Goal: Information Seeking & Learning: Compare options

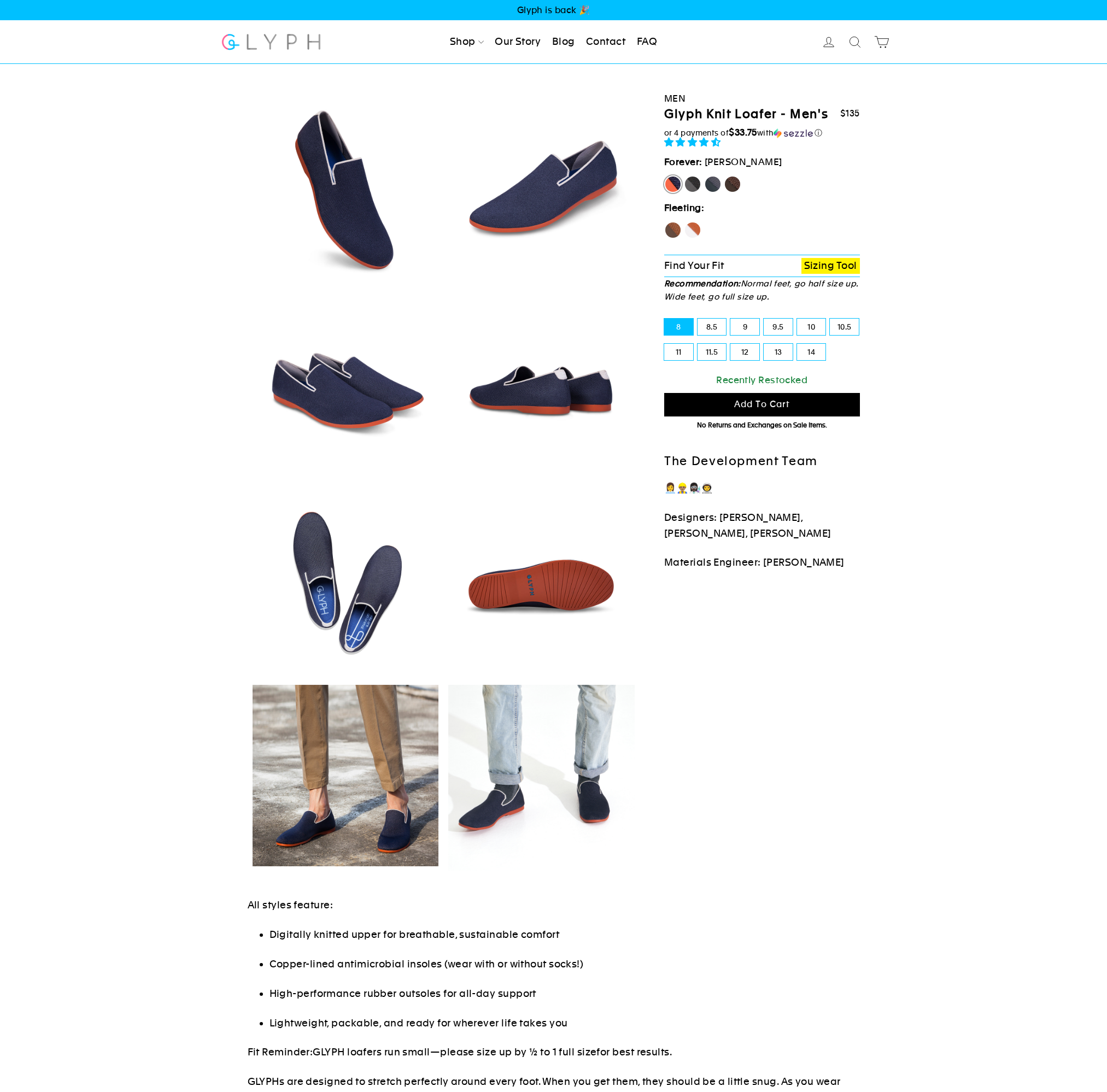
select select "highest-rating"
click at [694, 233] on label "Fox" at bounding box center [692, 230] width 17 height 17
click at [684, 222] on input "Fox" at bounding box center [684, 221] width 1 height 1
radio input "true"
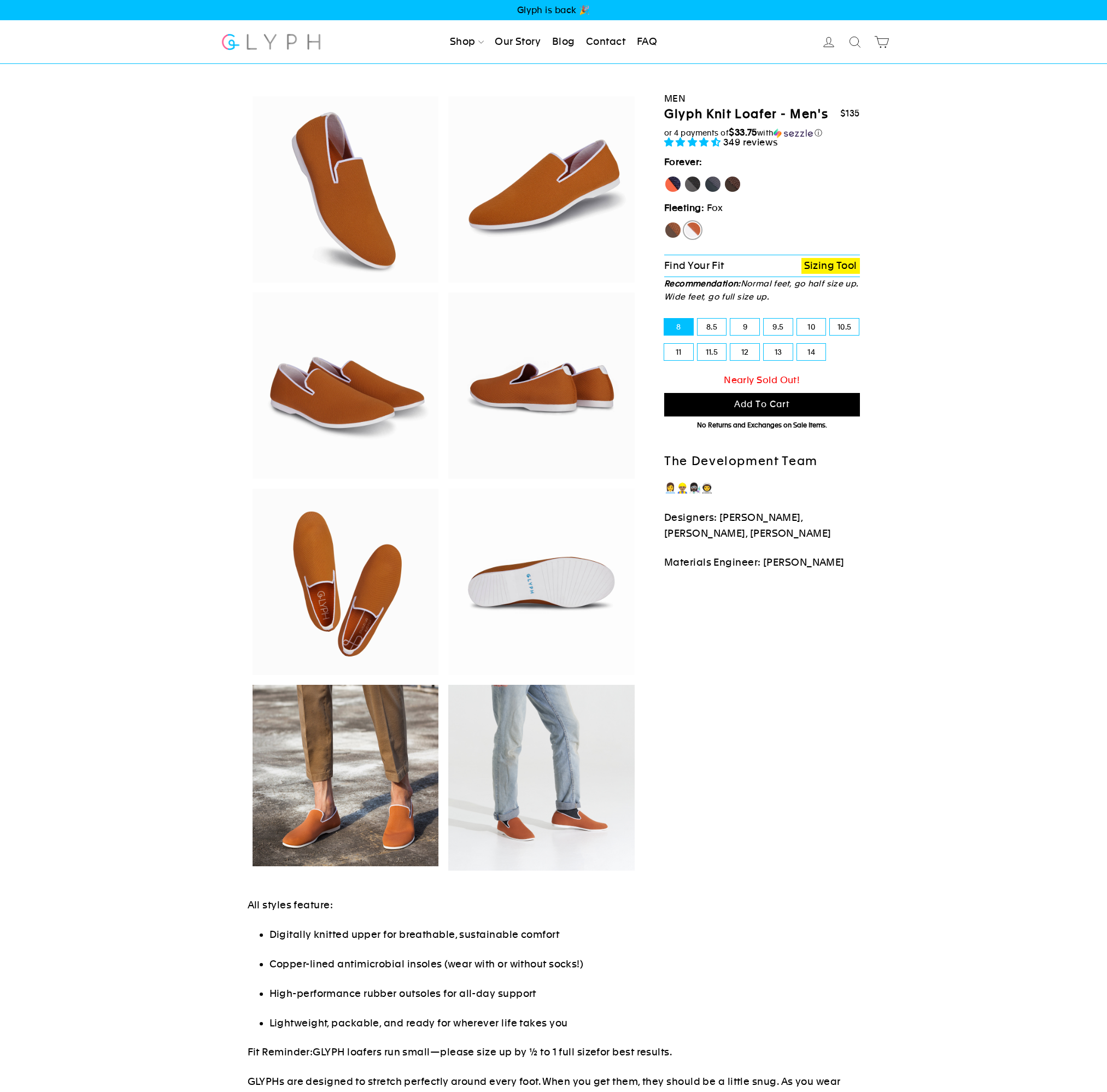
click at [668, 233] on label "Hawk" at bounding box center [673, 230] width 17 height 17
click at [665, 222] on input "Hawk" at bounding box center [664, 221] width 1 height 1
radio input "true"
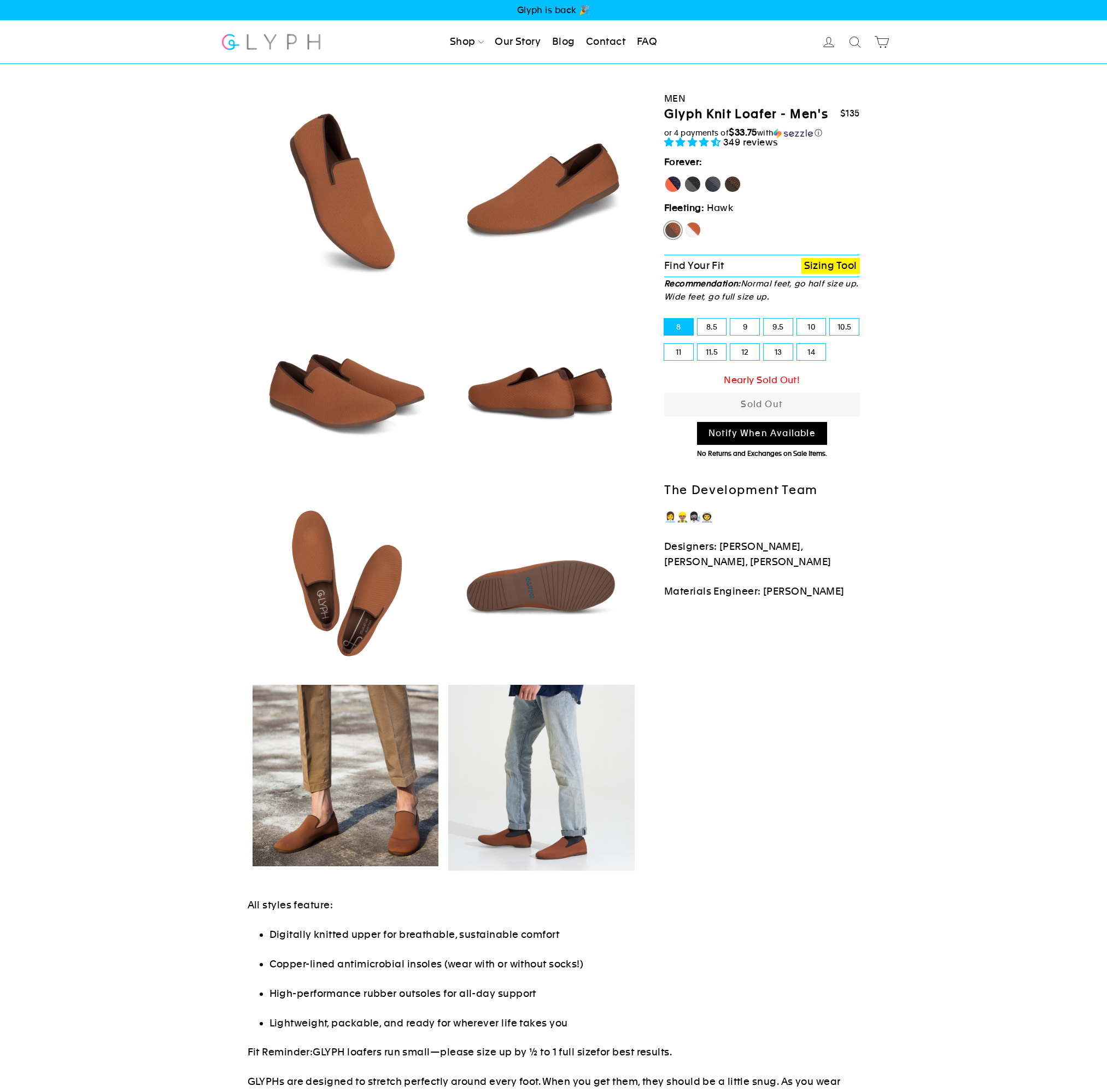
click at [689, 188] on label "Panther" at bounding box center [692, 184] width 17 height 17
click at [684, 176] on input "Panther" at bounding box center [684, 175] width 1 height 1
radio input "true"
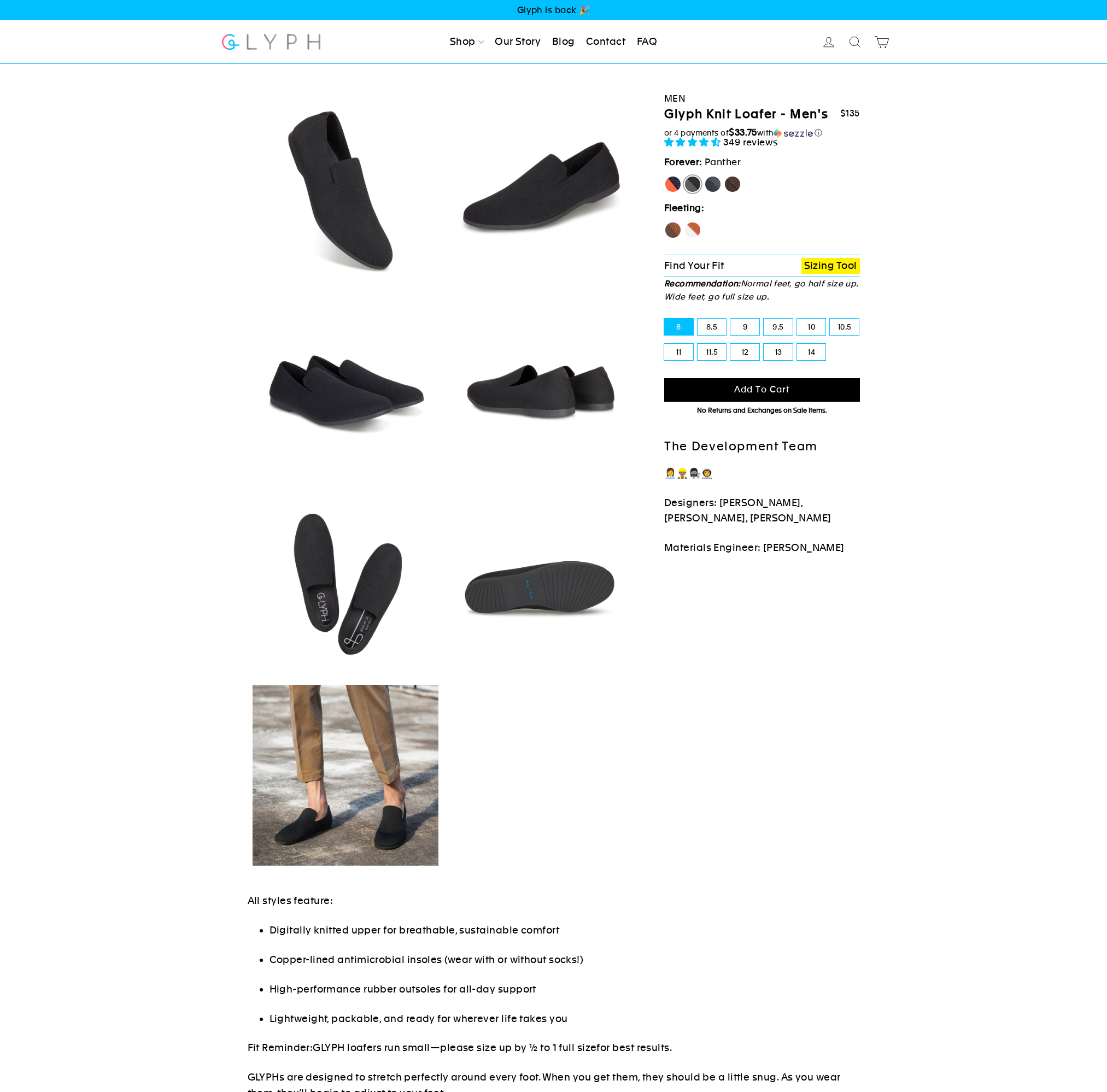
click at [710, 188] on label "Rhino" at bounding box center [713, 184] width 17 height 17
click at [705, 176] on input "Rhino" at bounding box center [704, 175] width 1 height 1
radio input "true"
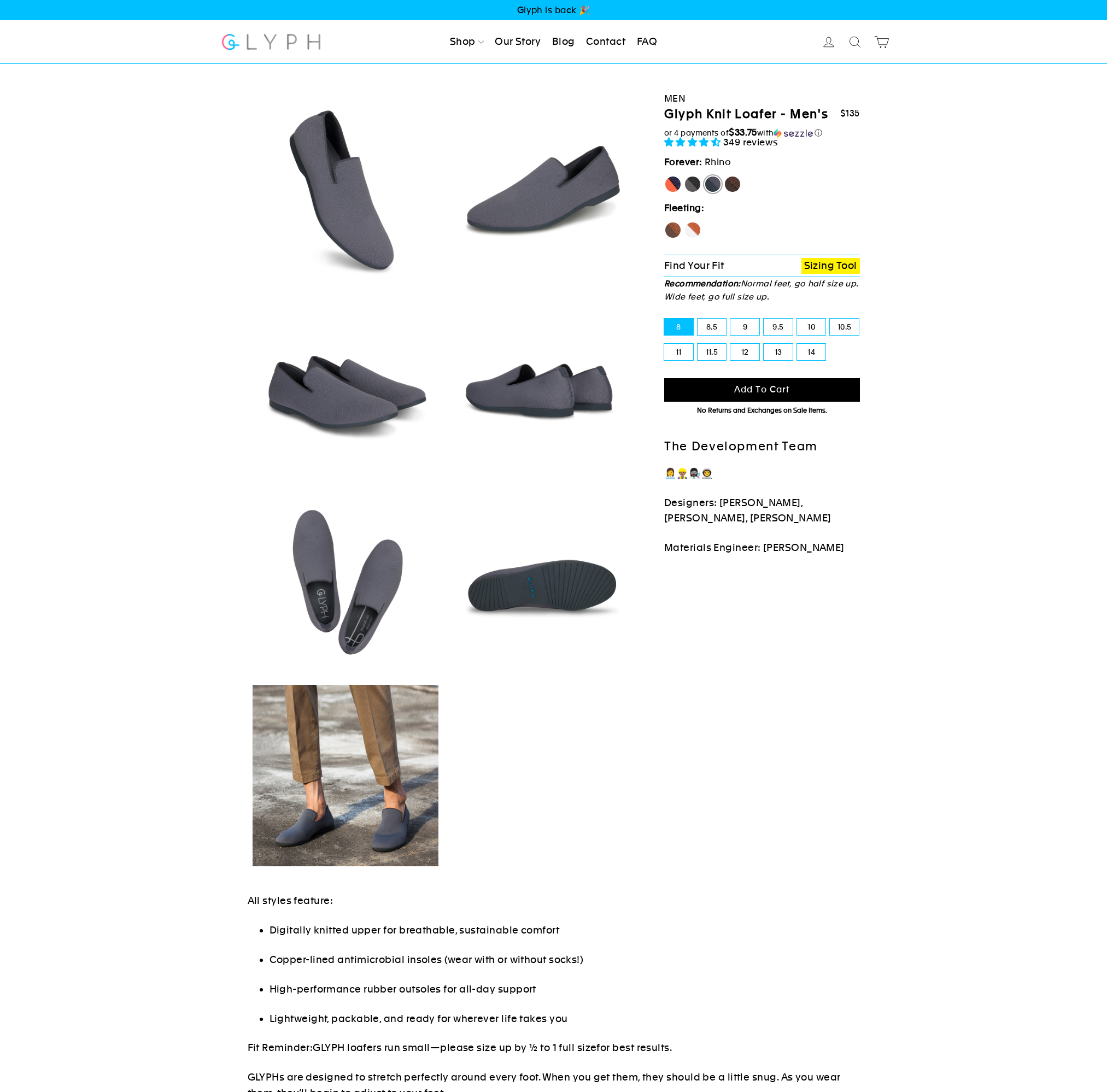
click at [731, 186] on label "Mustang" at bounding box center [732, 184] width 17 height 17
click at [724, 176] on input "Mustang" at bounding box center [724, 175] width 1 height 1
radio input "true"
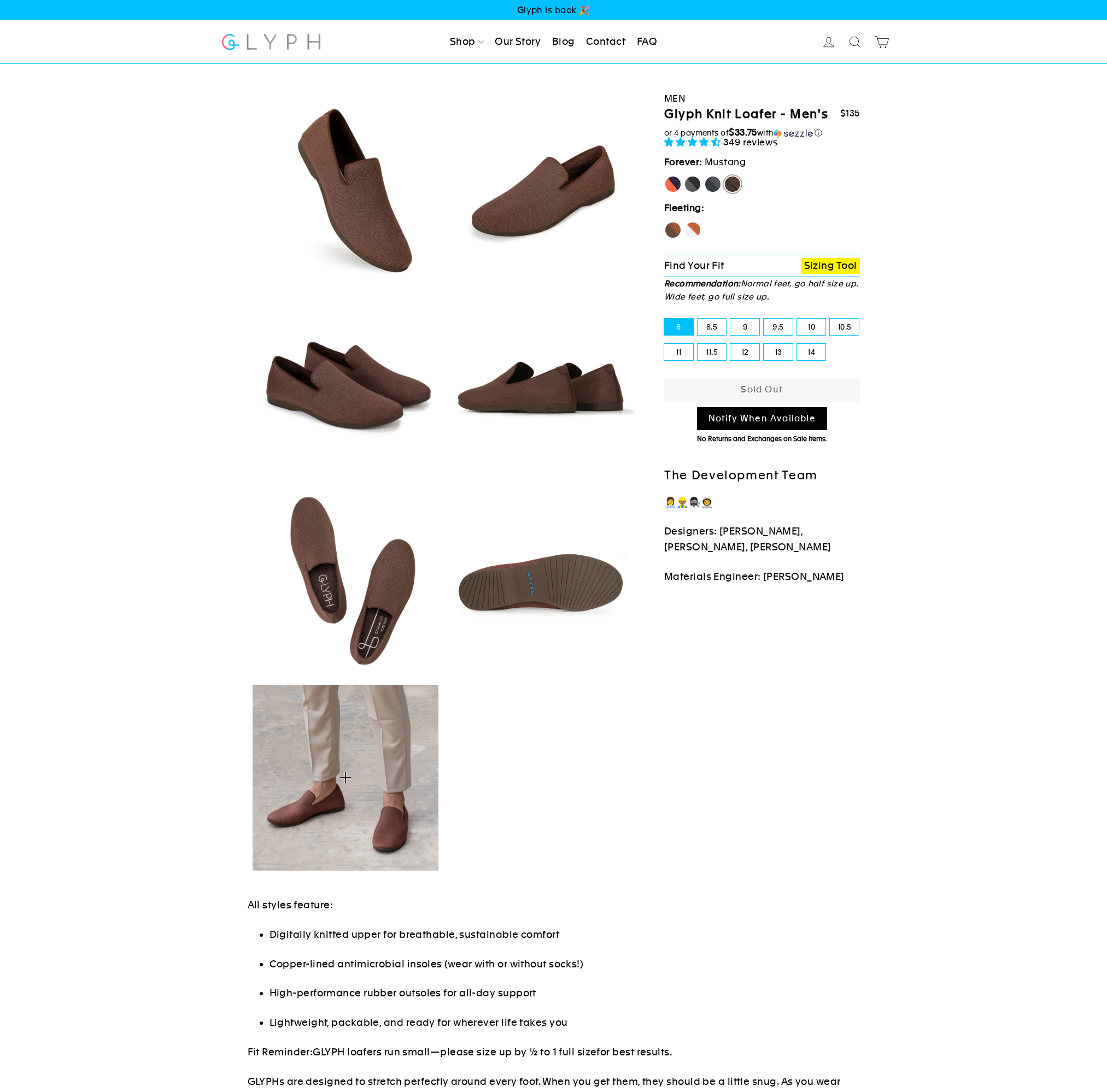
click at [367, 775] on img at bounding box center [345, 778] width 186 height 186
